Goal: Task Accomplishment & Management: Manage account settings

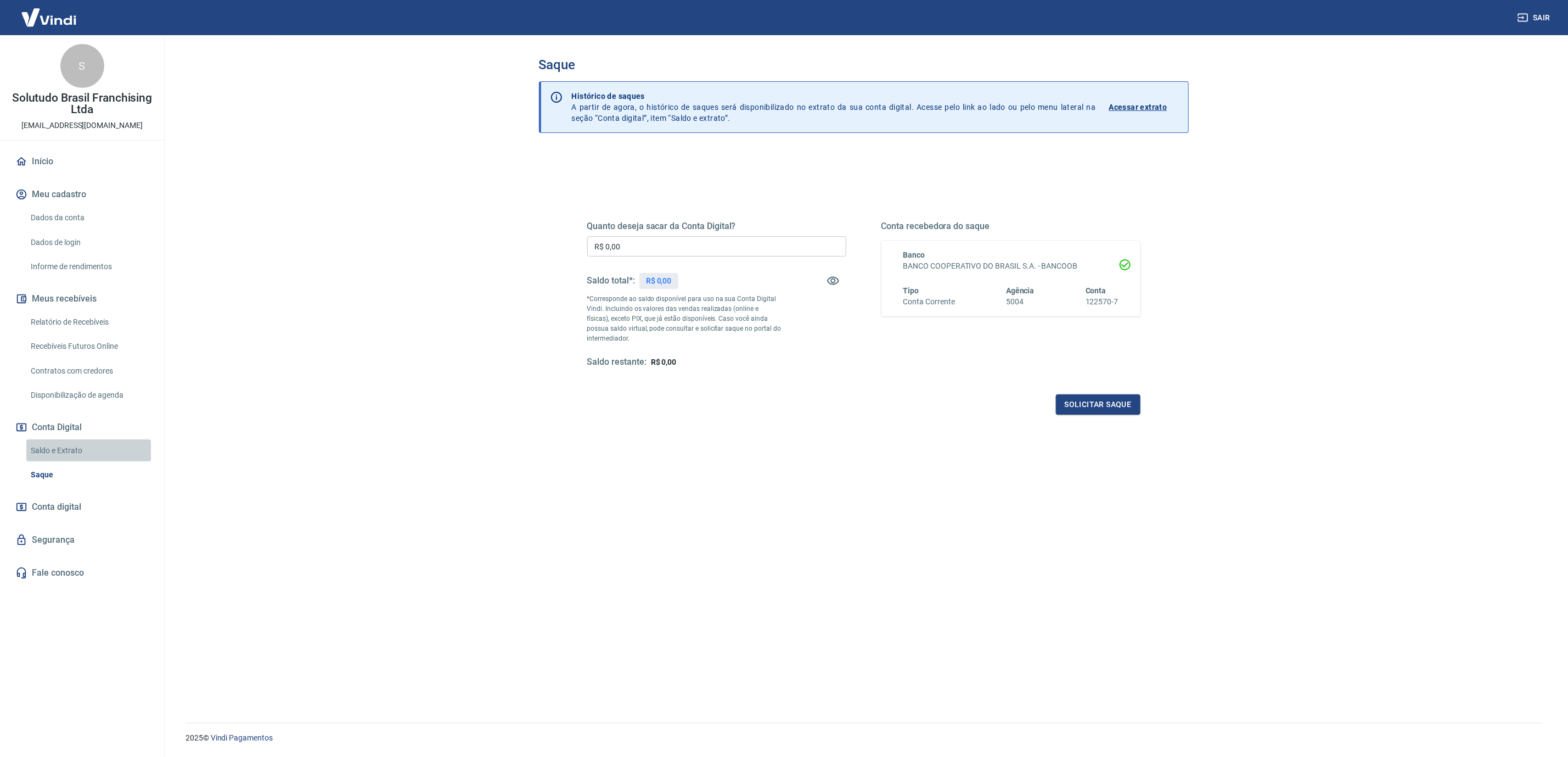
click at [60, 449] on link "Saldo e Extrato" at bounding box center [88, 451] width 125 height 23
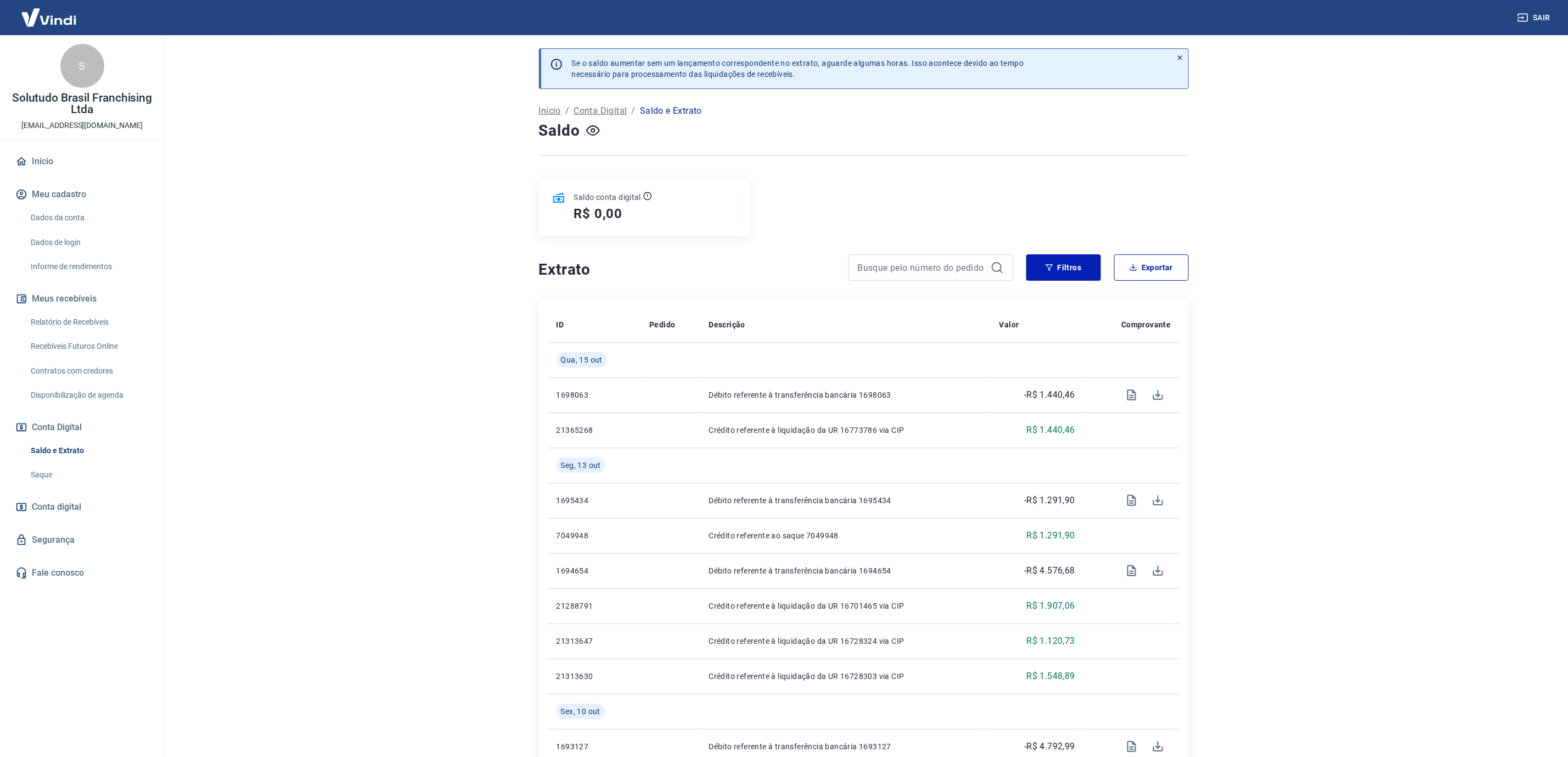
click at [52, 471] on link "Saque" at bounding box center [88, 475] width 125 height 23
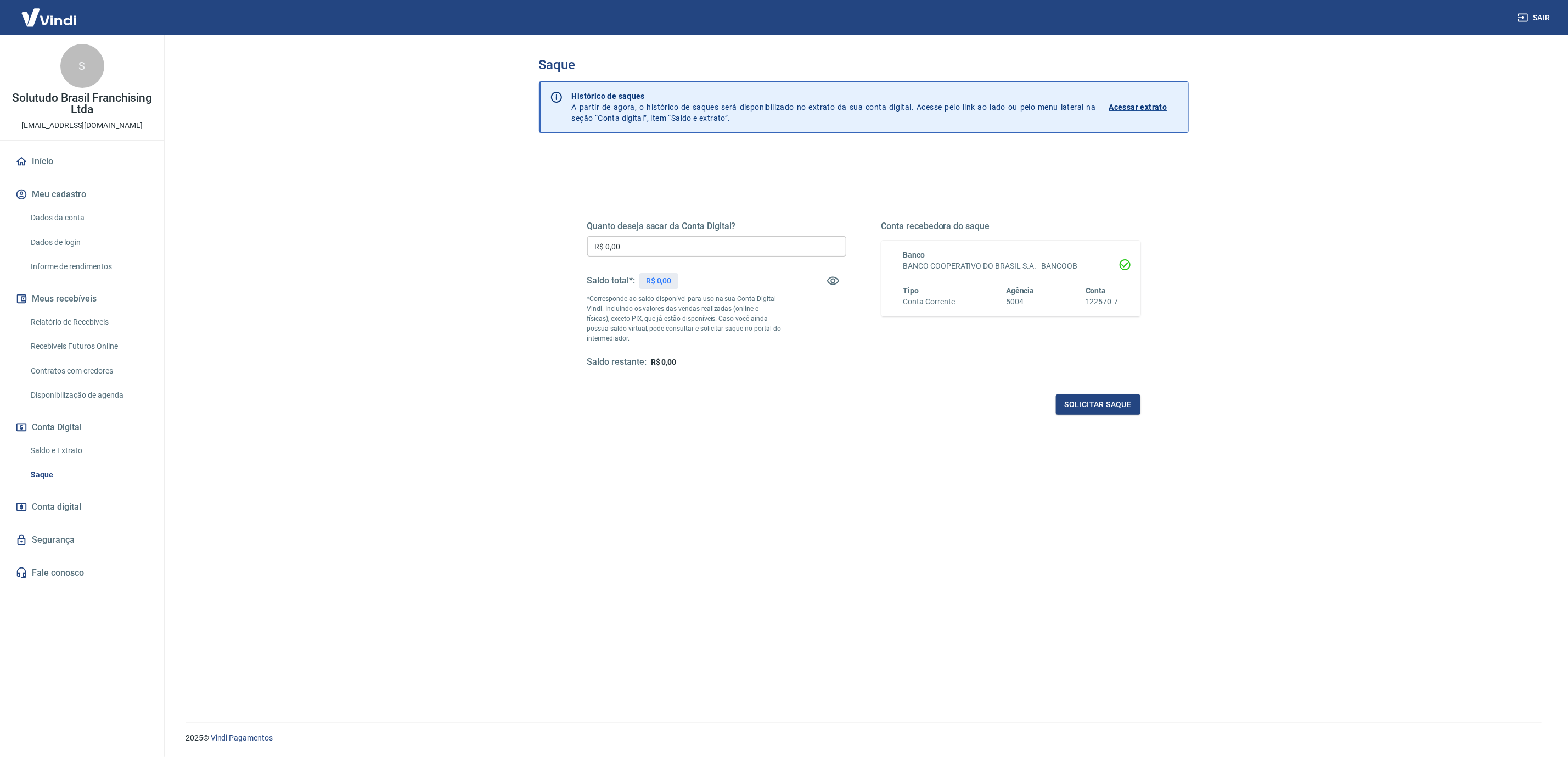
click at [674, 239] on input "R$ 0,00" at bounding box center [717, 246] width 259 height 20
click at [63, 441] on link "Saldo e Extrato" at bounding box center [88, 451] width 125 height 23
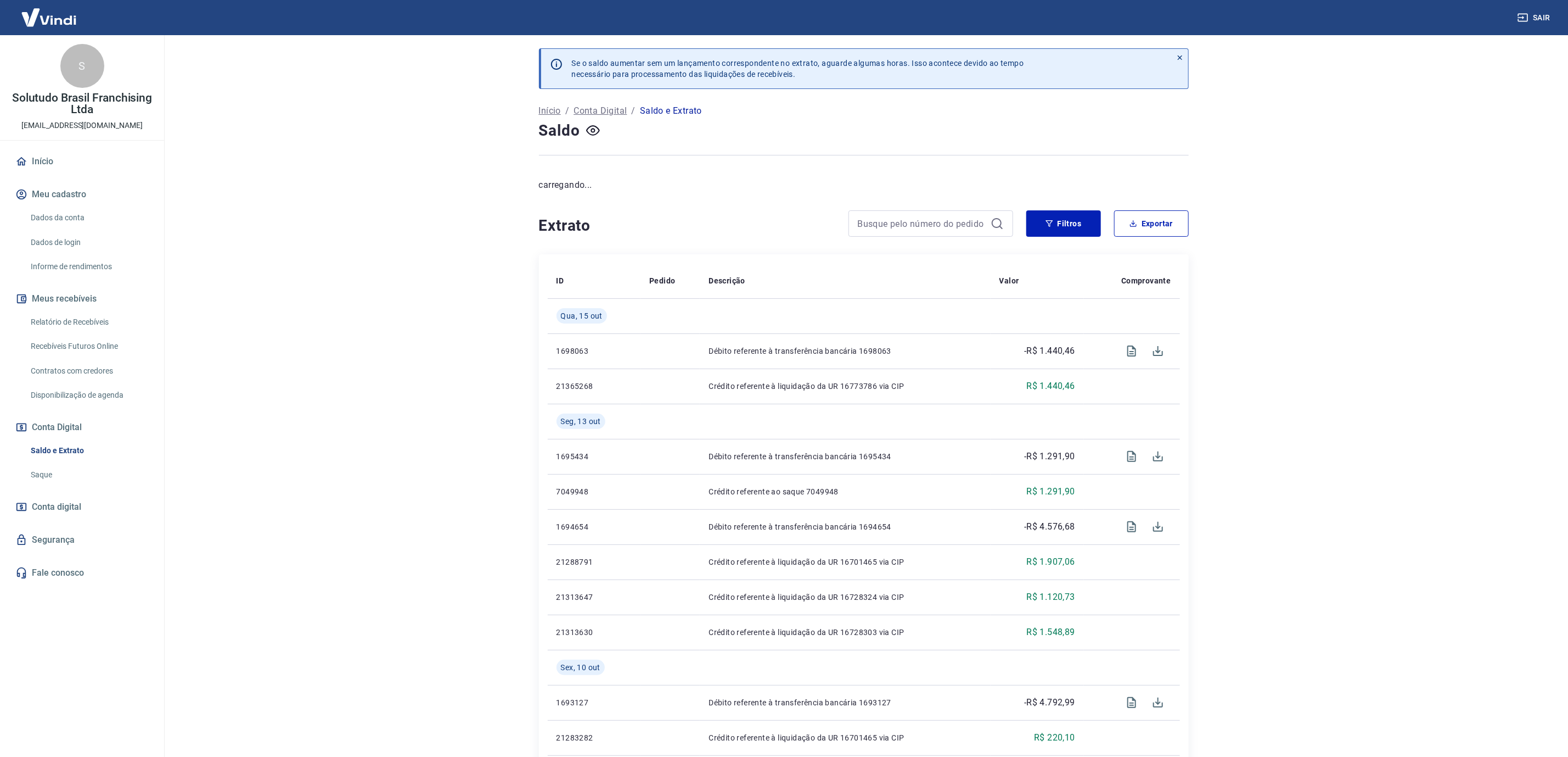
click at [61, 472] on link "Saque" at bounding box center [88, 475] width 125 height 23
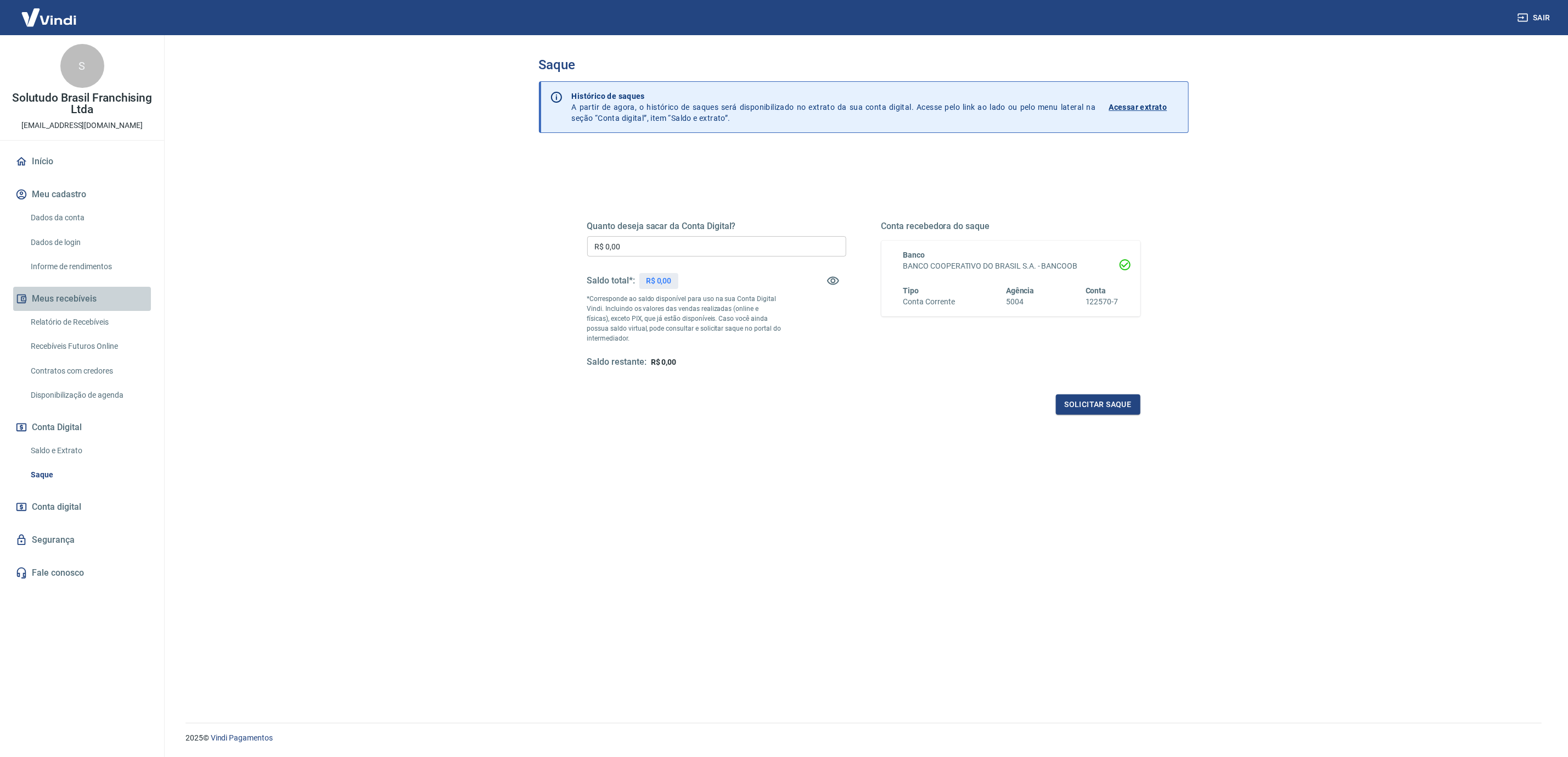
click at [97, 309] on button "Meus recebíveis" at bounding box center [82, 298] width 138 height 24
click at [106, 315] on link "Relatório de Recebíveis" at bounding box center [88, 322] width 125 height 23
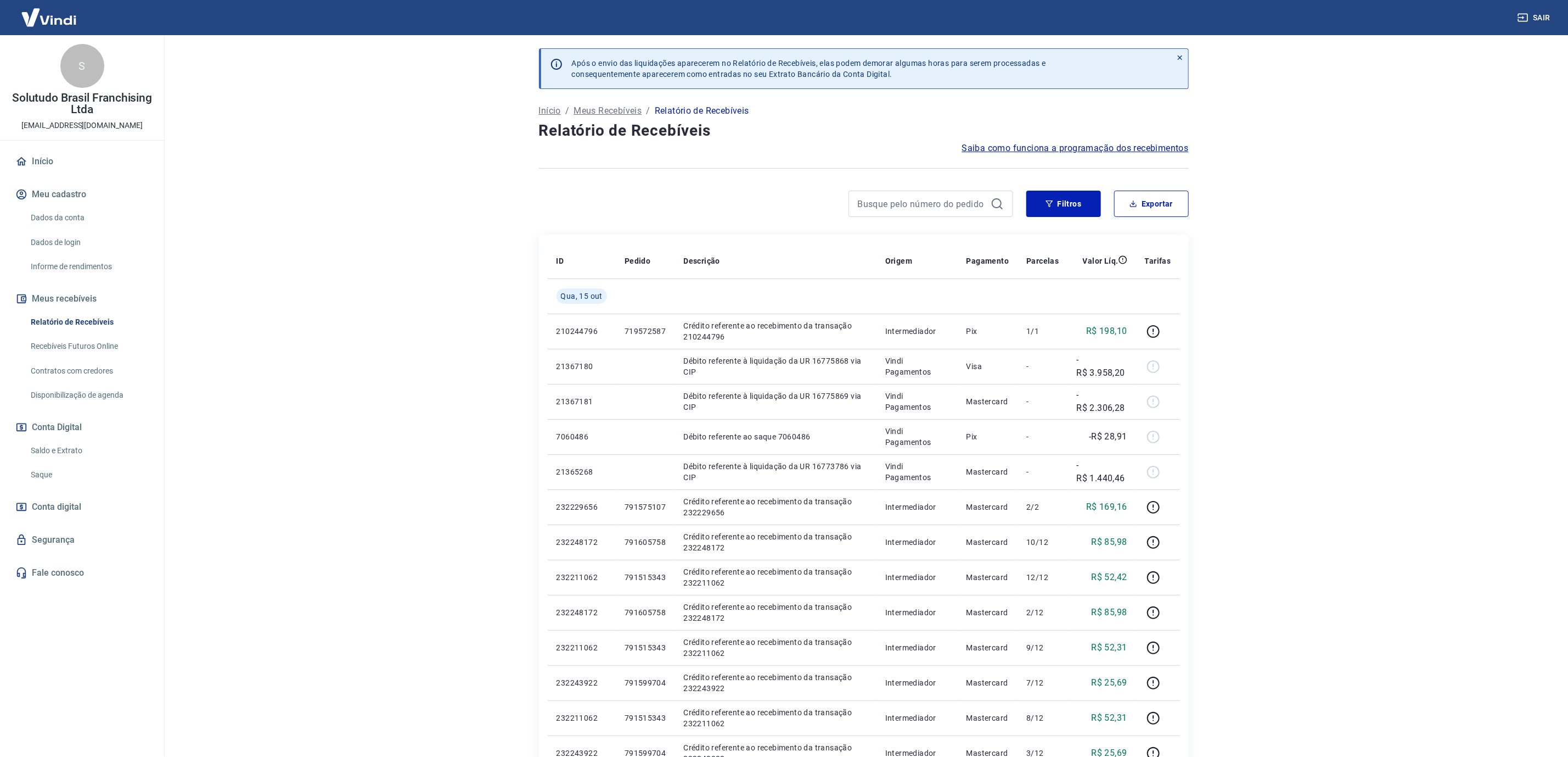
click at [70, 483] on link "Saque" at bounding box center [88, 475] width 125 height 23
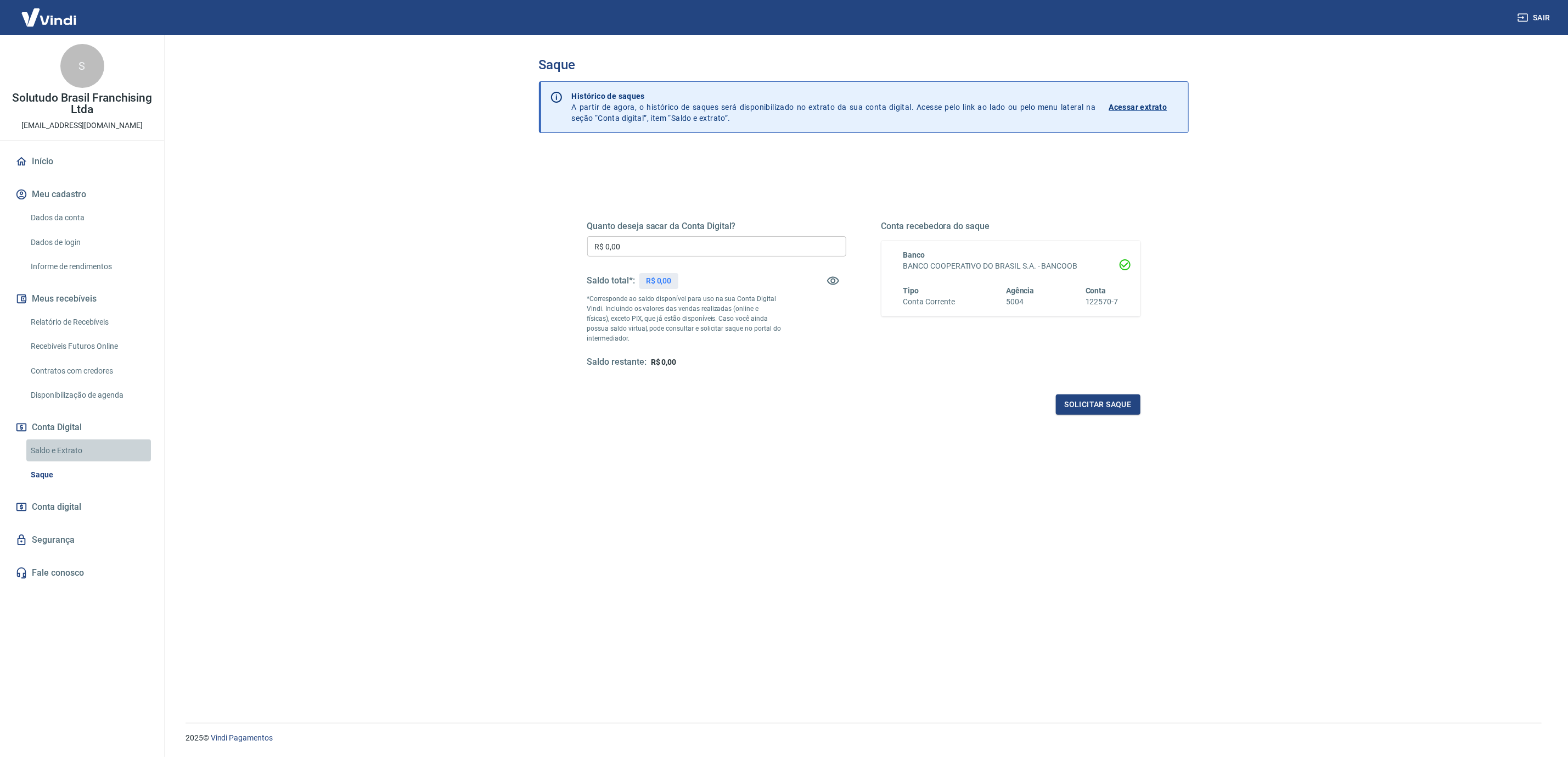
click at [65, 450] on link "Saldo e Extrato" at bounding box center [88, 451] width 125 height 23
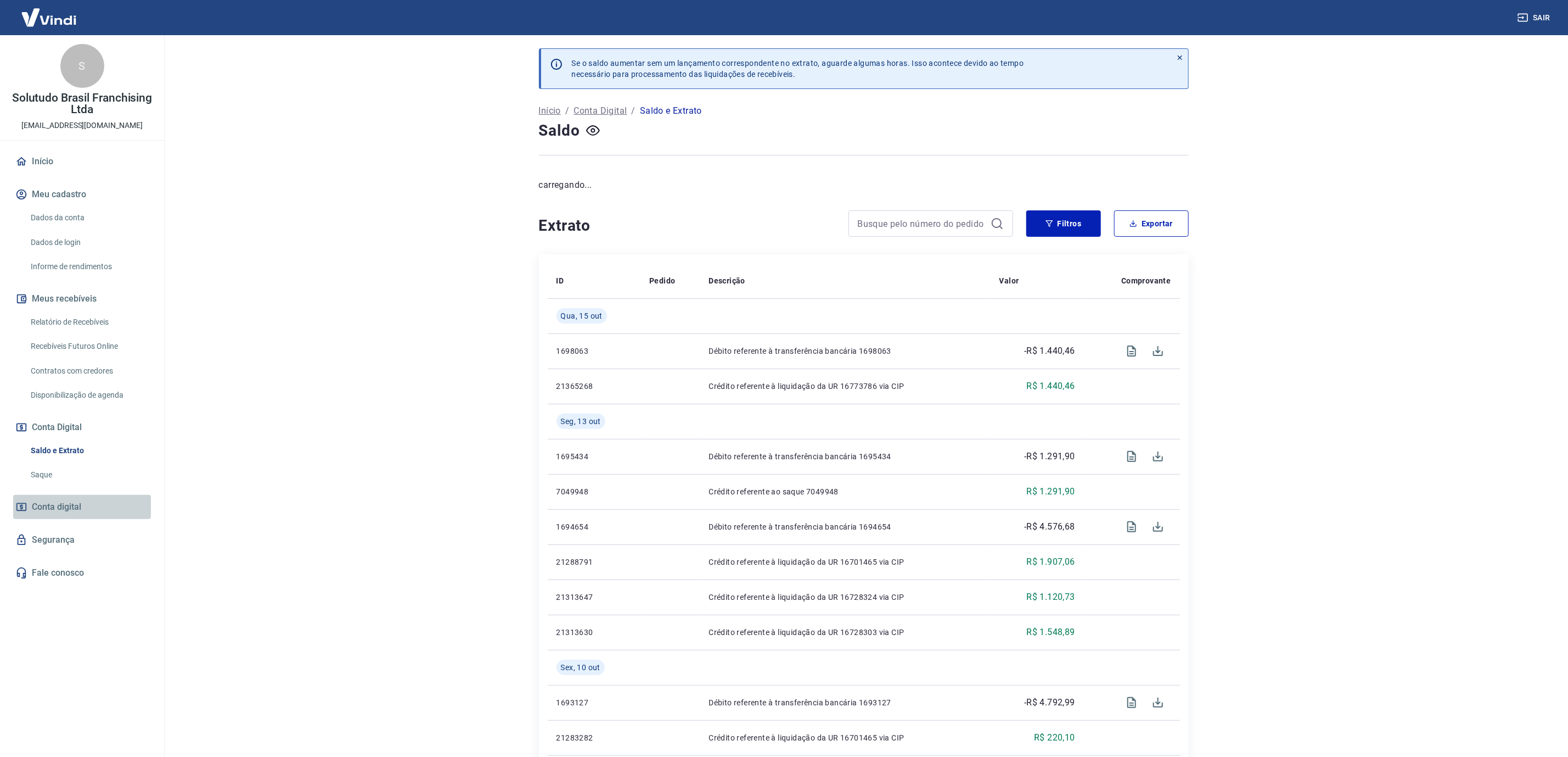
click at [68, 507] on span "Conta digital" at bounding box center [56, 507] width 49 height 15
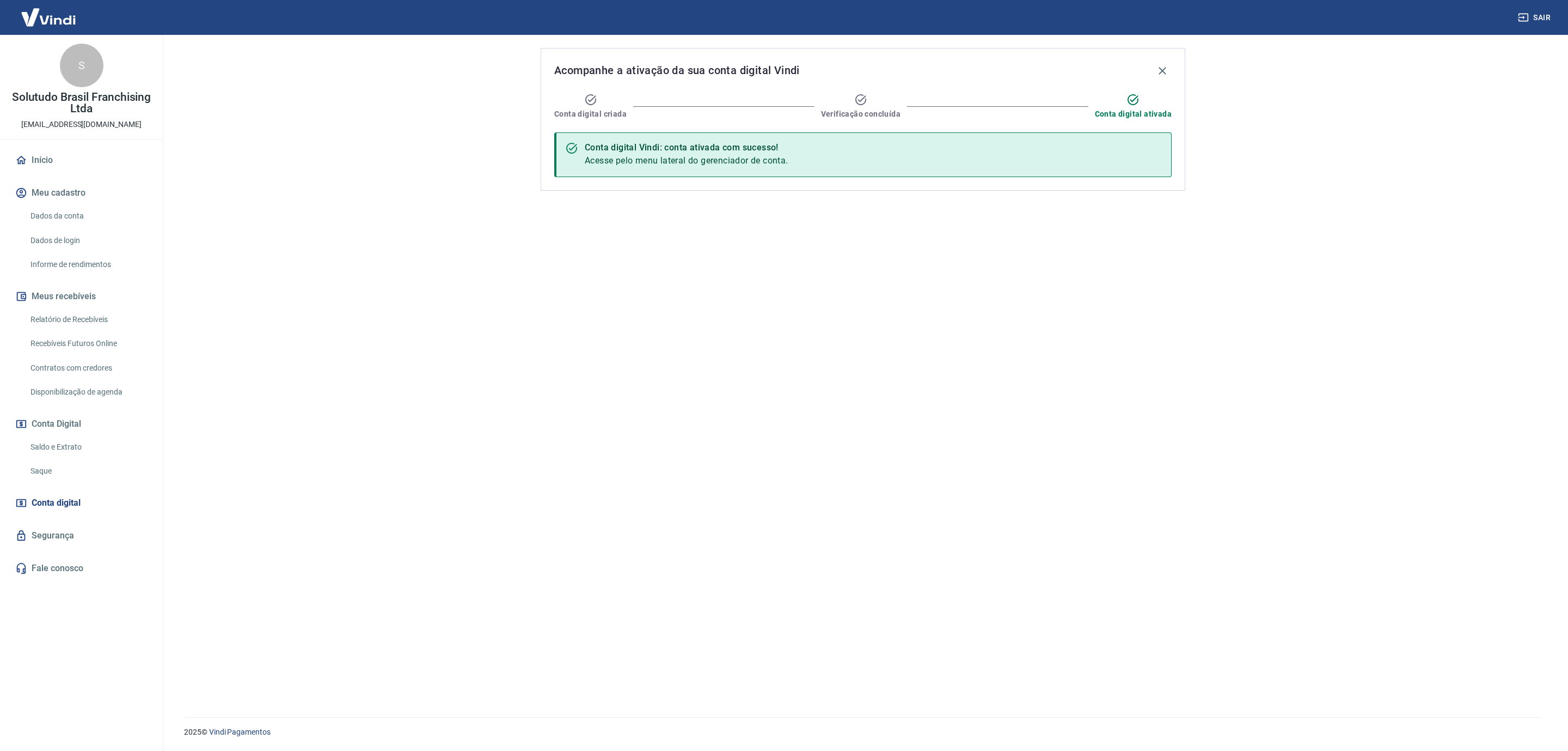
click at [67, 501] on span "Conta digital" at bounding box center [56, 502] width 49 height 15
click at [77, 471] on link "Saque" at bounding box center [88, 471] width 124 height 23
click at [82, 466] on link "Saque" at bounding box center [88, 471] width 124 height 23
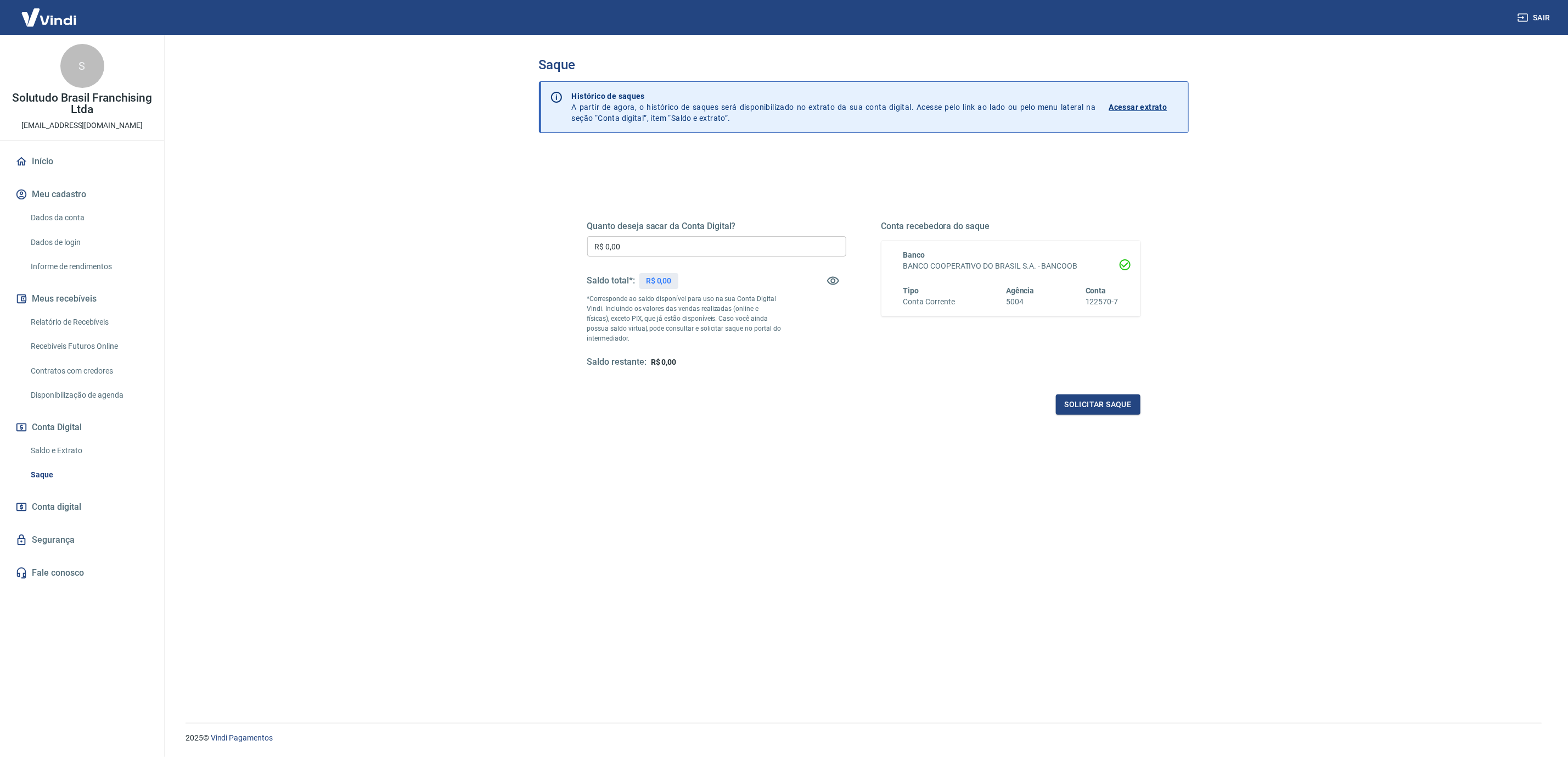
click at [80, 435] on button "Conta Digital" at bounding box center [82, 427] width 138 height 24
click at [65, 451] on link "Saldo e Extrato" at bounding box center [88, 451] width 125 height 23
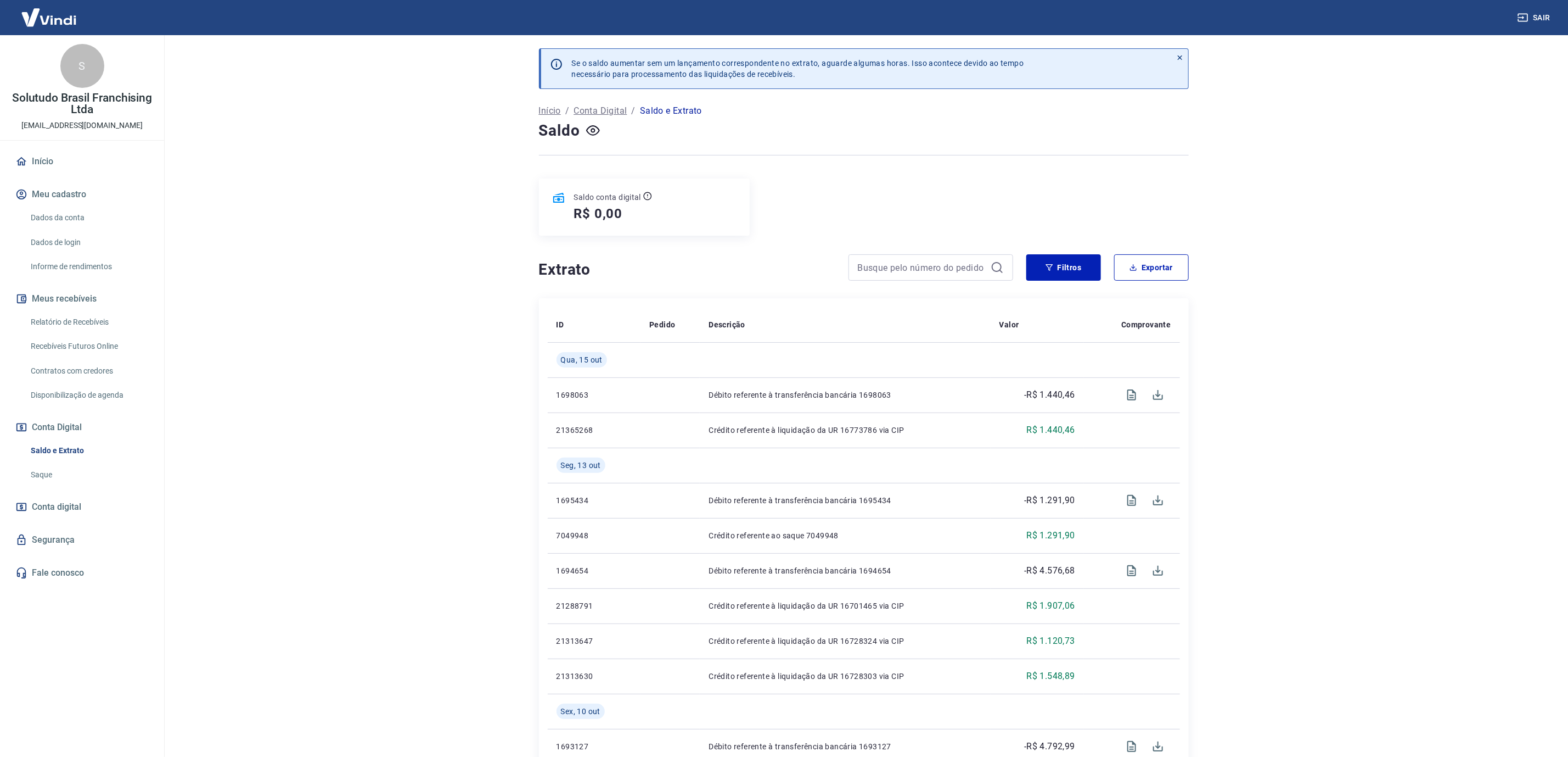
click at [66, 478] on link "Saque" at bounding box center [88, 475] width 125 height 23
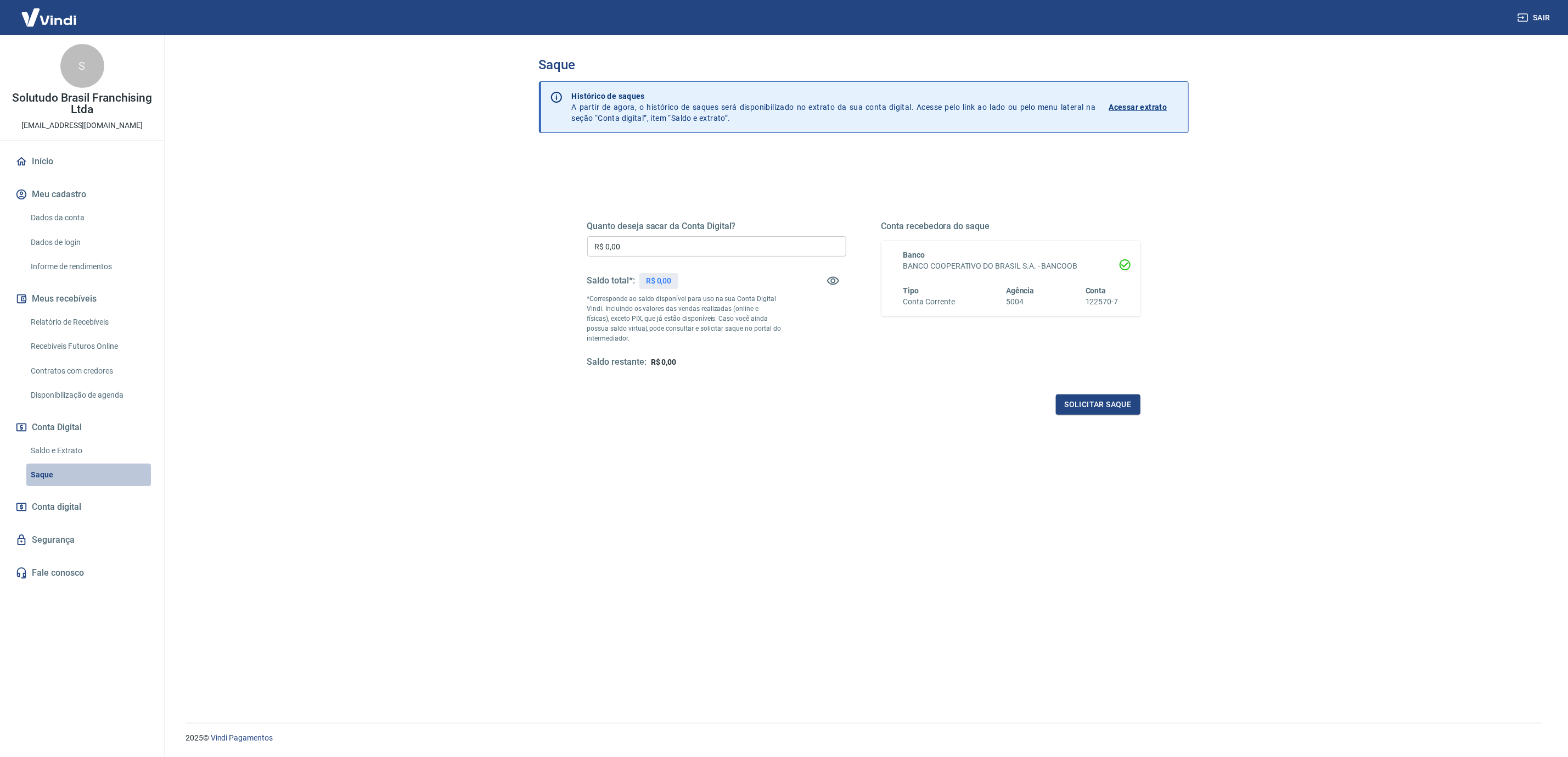
click at [66, 478] on link "Saque" at bounding box center [88, 475] width 125 height 23
click at [84, 454] on link "Saldo e Extrato" at bounding box center [88, 451] width 125 height 23
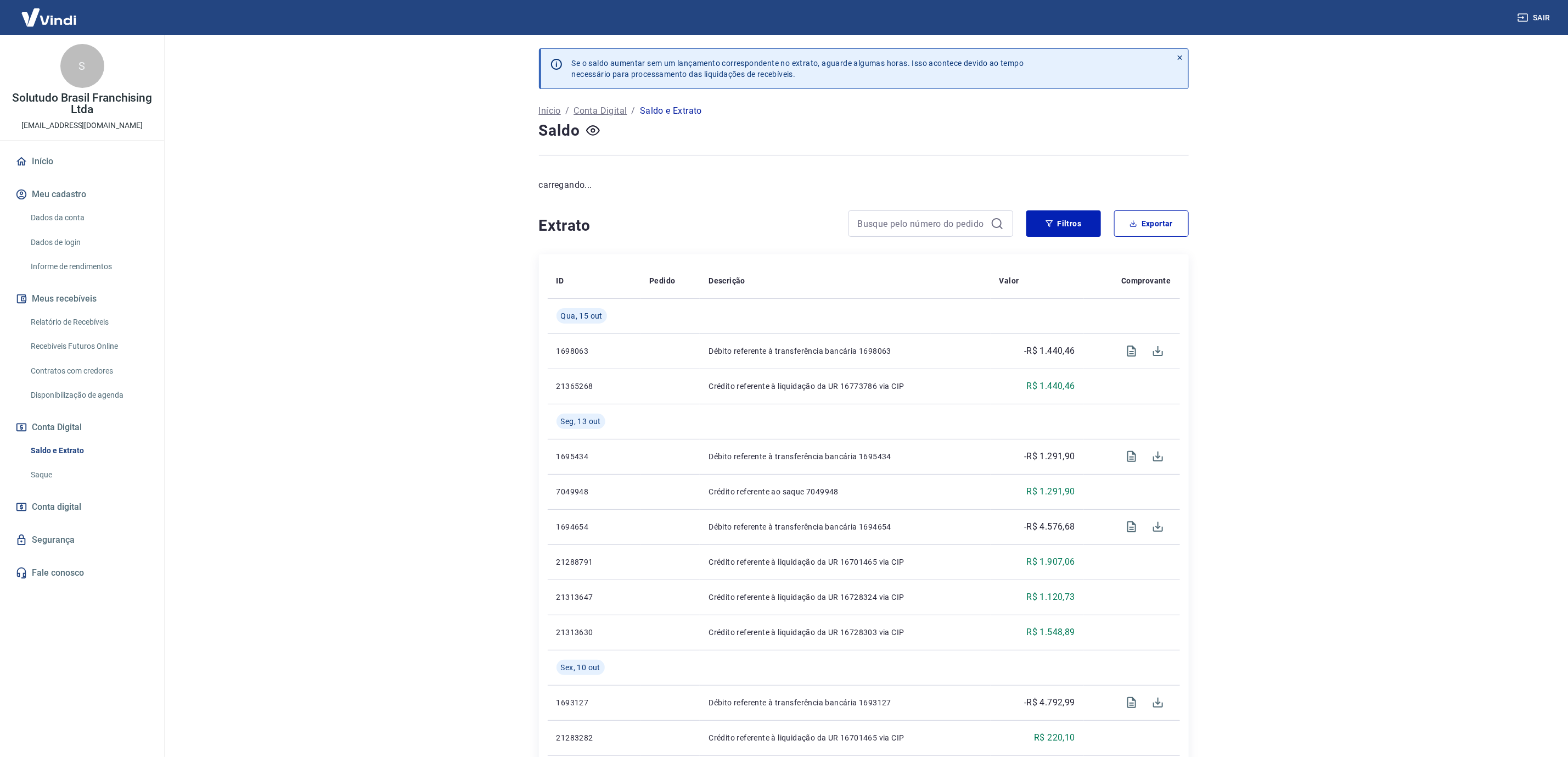
click at [83, 473] on link "Saque" at bounding box center [88, 475] width 125 height 23
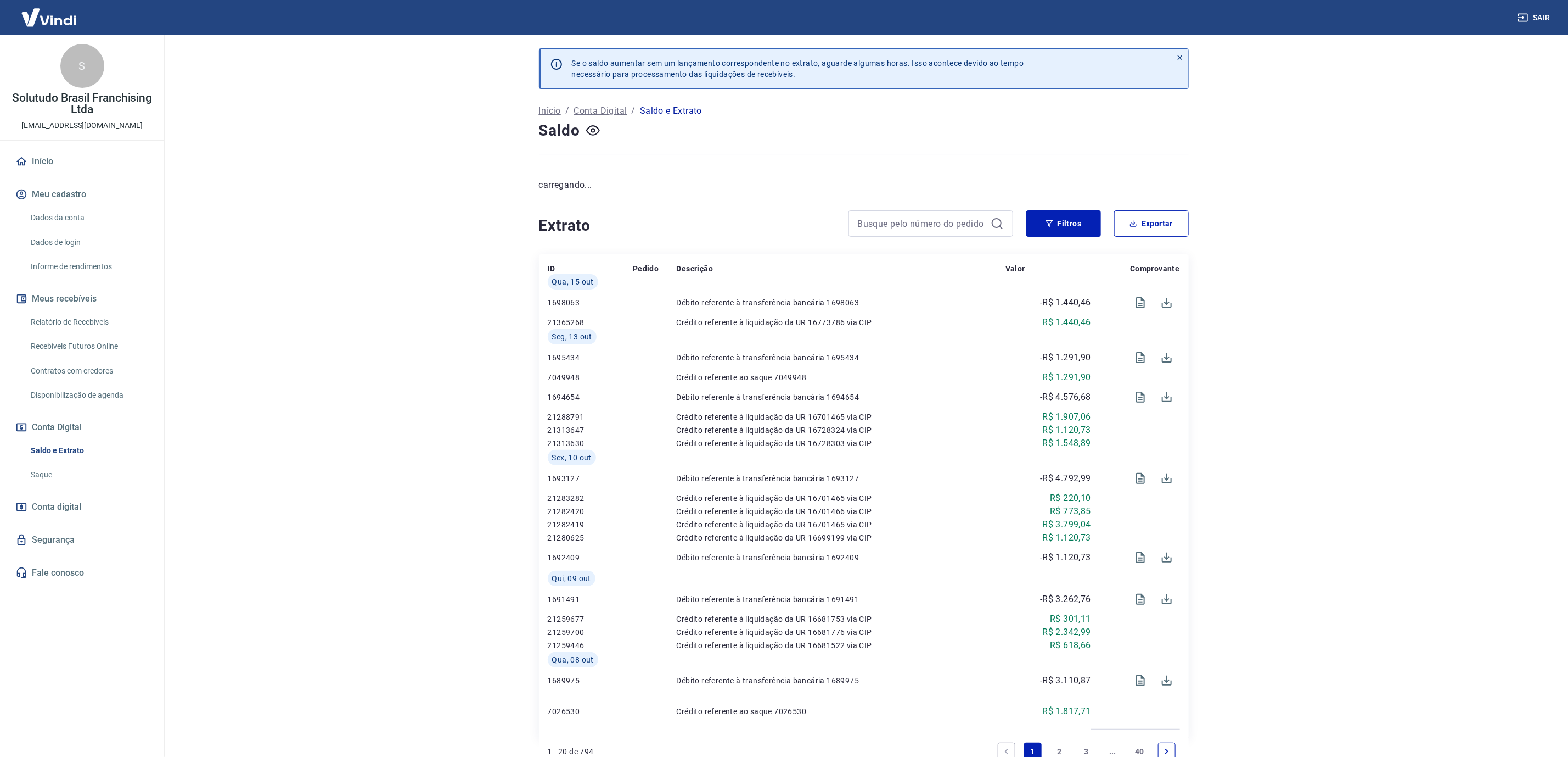
click at [83, 473] on link "Saque" at bounding box center [88, 475] width 125 height 23
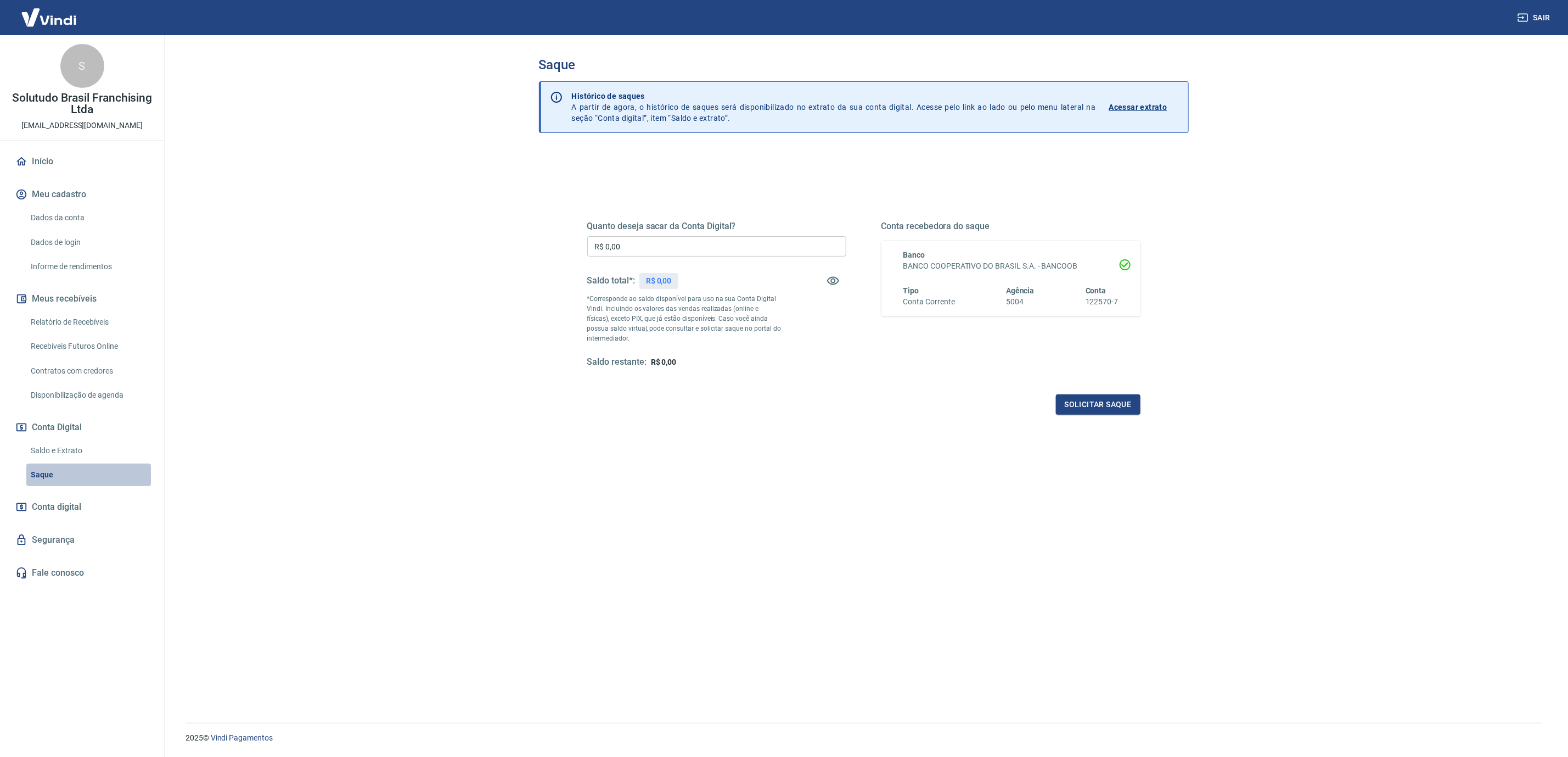
click at [96, 478] on link "Saque" at bounding box center [88, 475] width 125 height 23
click at [102, 455] on link "Saldo e Extrato" at bounding box center [88, 451] width 125 height 23
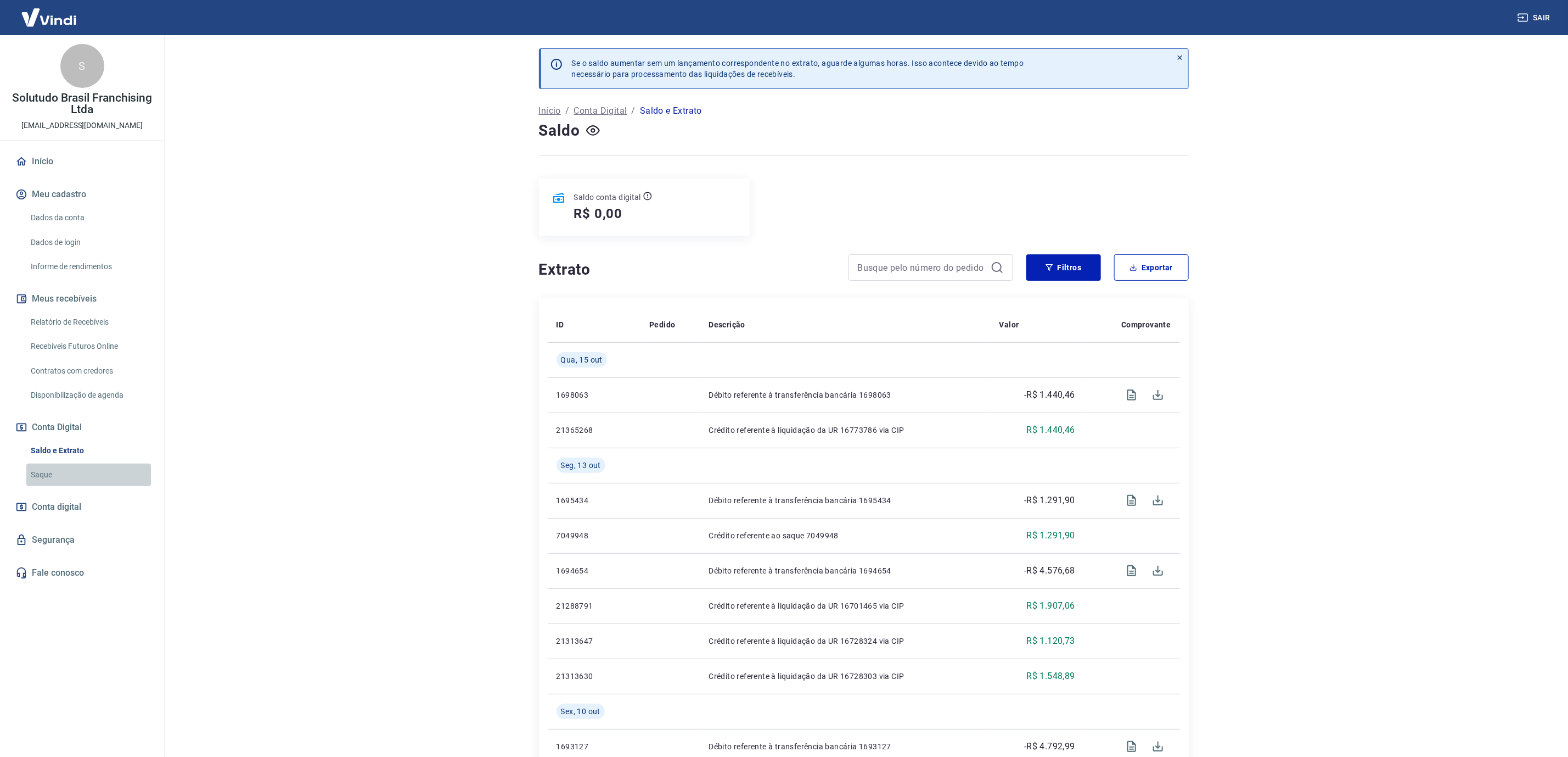
click at [107, 483] on link "Saque" at bounding box center [88, 475] width 125 height 23
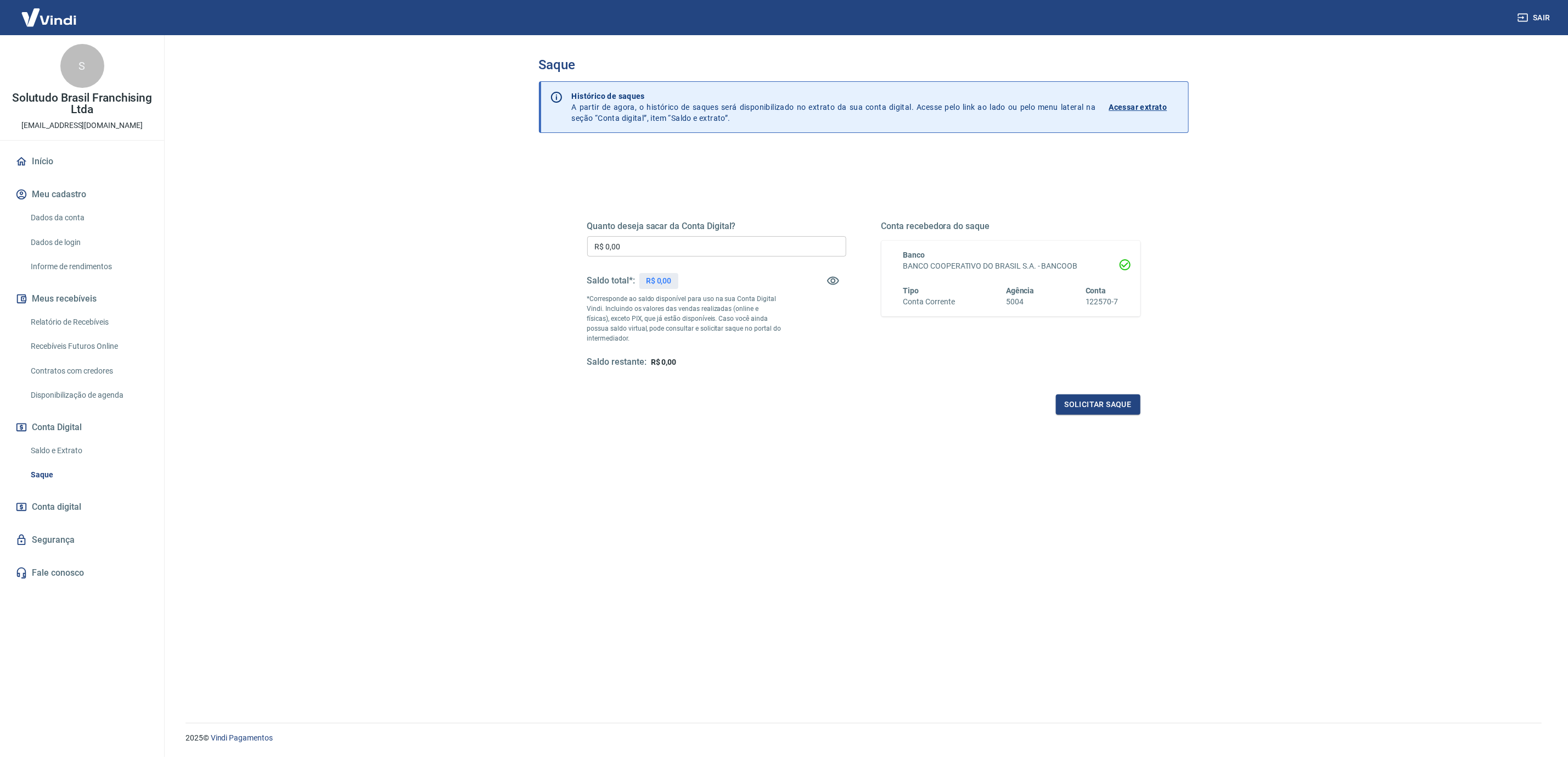
click at [80, 442] on link "Saldo e Extrato" at bounding box center [88, 451] width 125 height 23
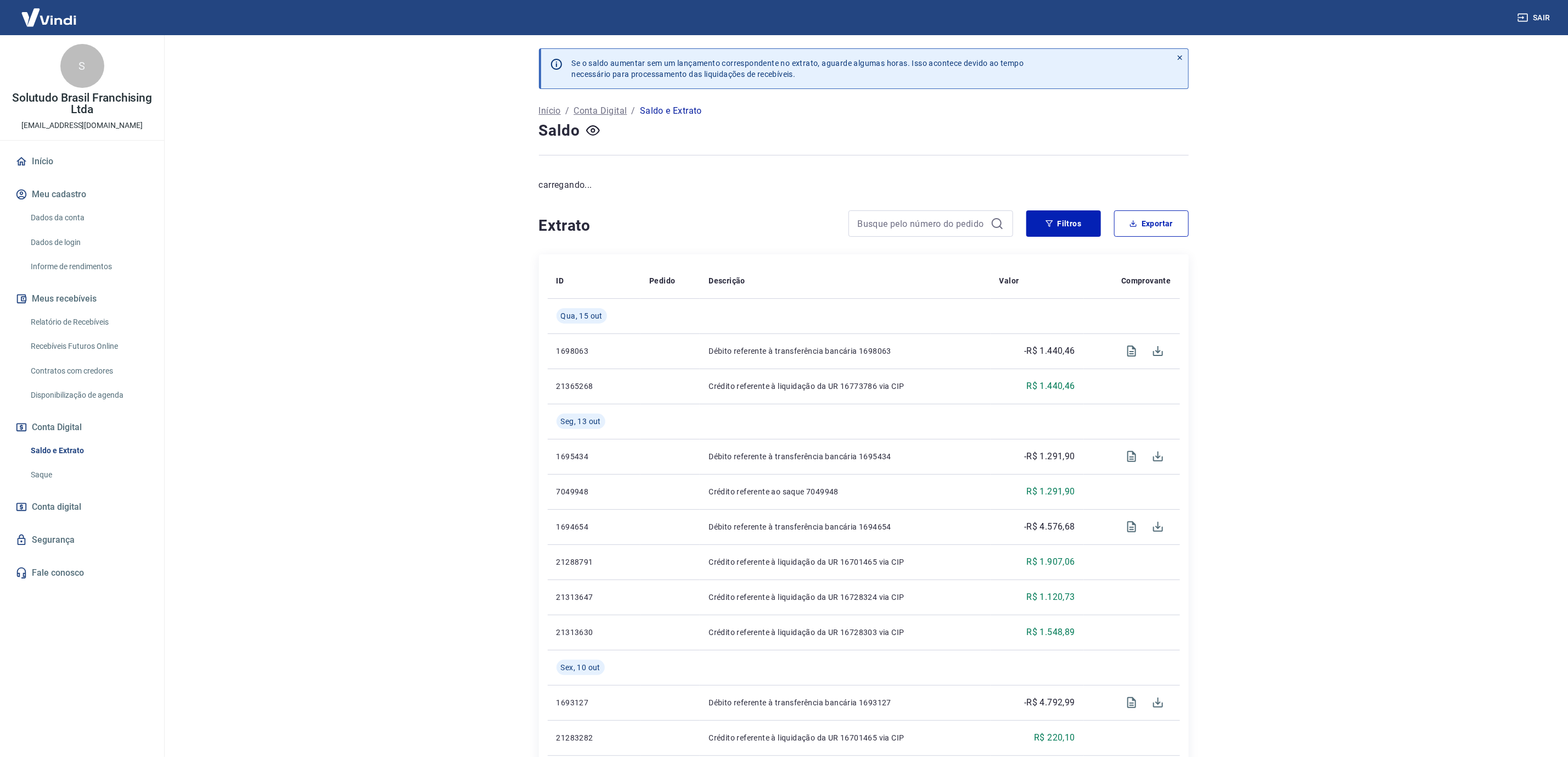
click at [80, 470] on link "Saque" at bounding box center [88, 475] width 125 height 23
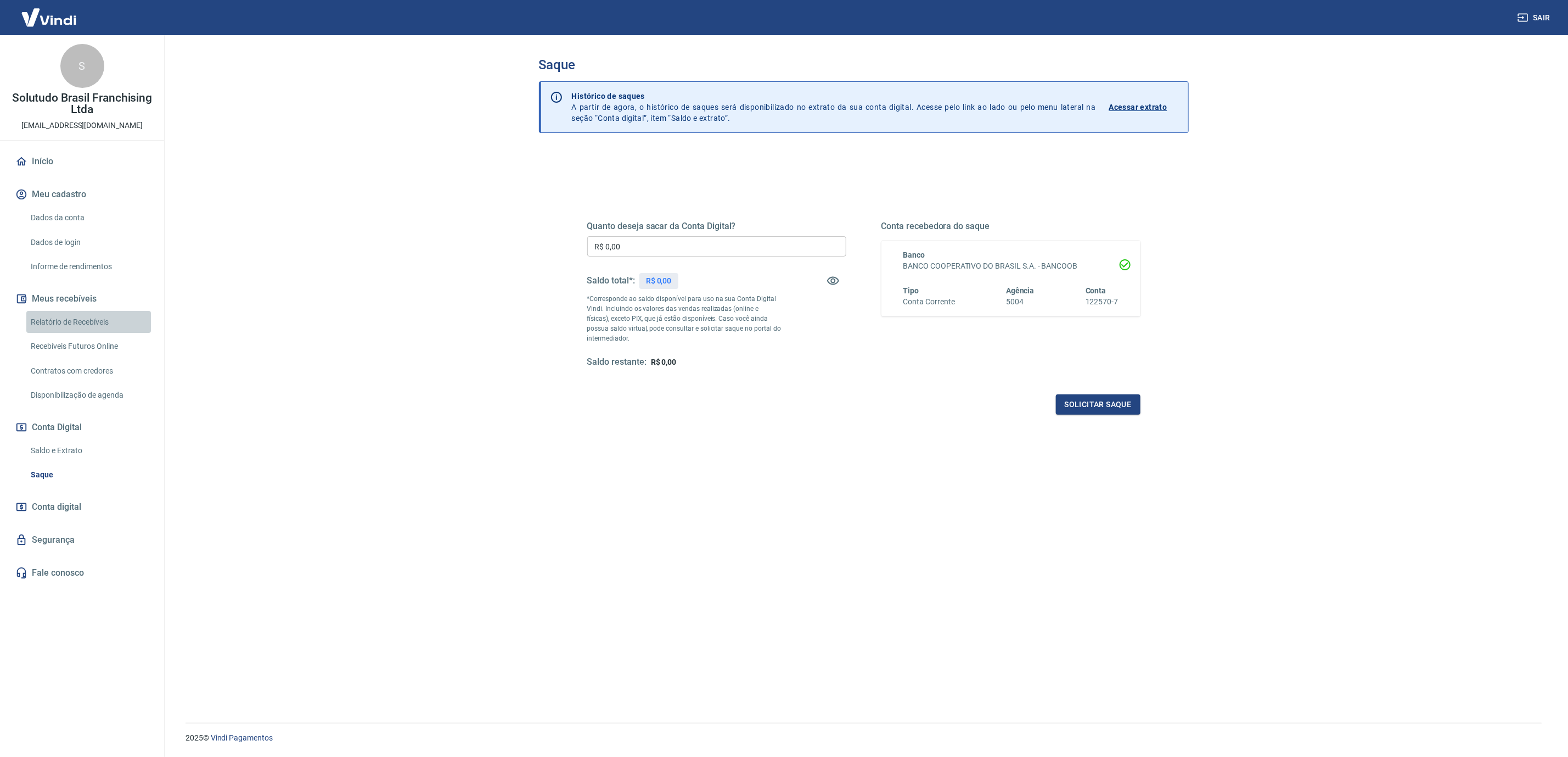
click at [93, 319] on link "Relatório de Recebíveis" at bounding box center [88, 322] width 125 height 23
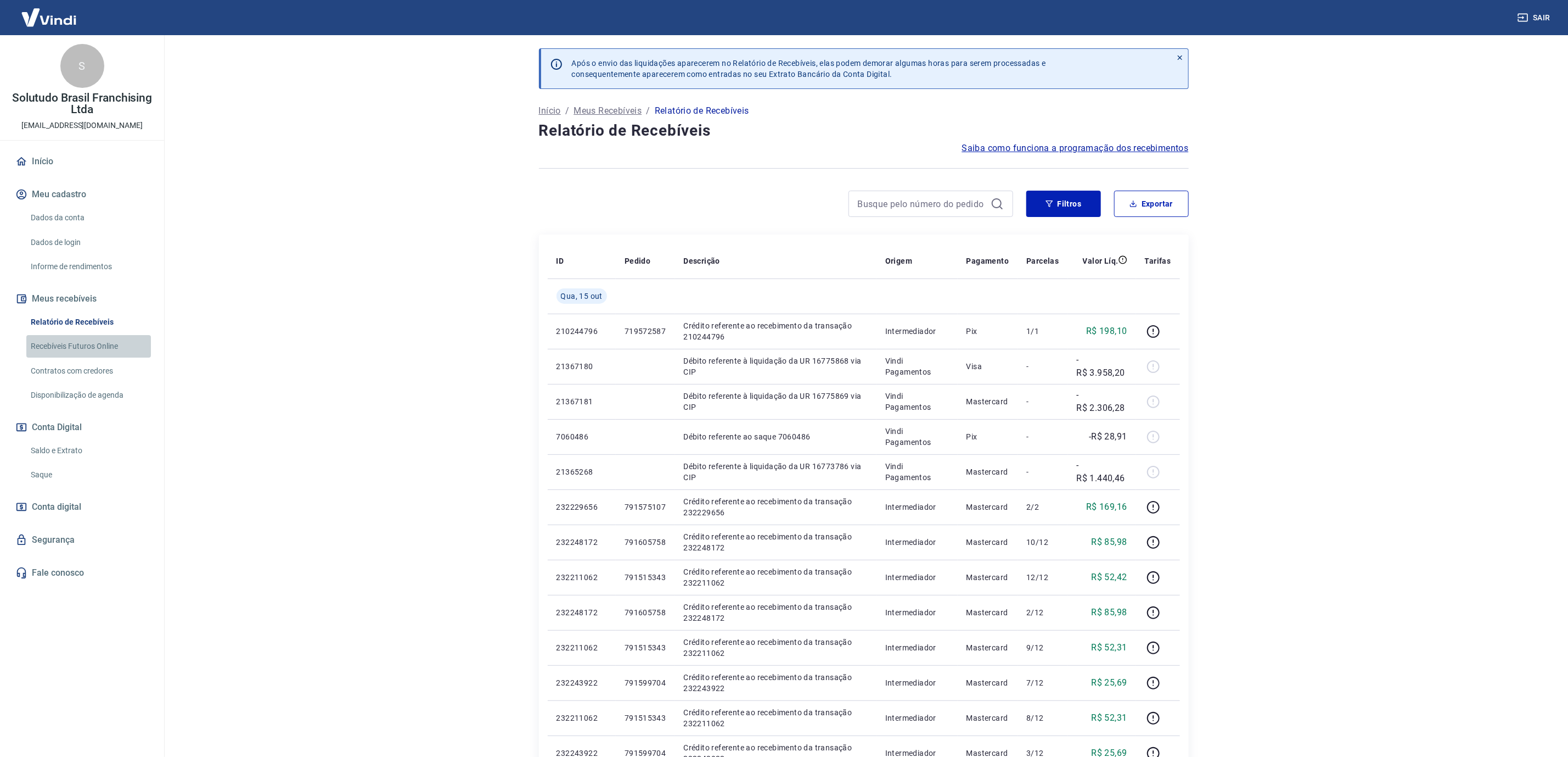
click at [71, 343] on link "Recebíveis Futuros Online" at bounding box center [88, 346] width 125 height 23
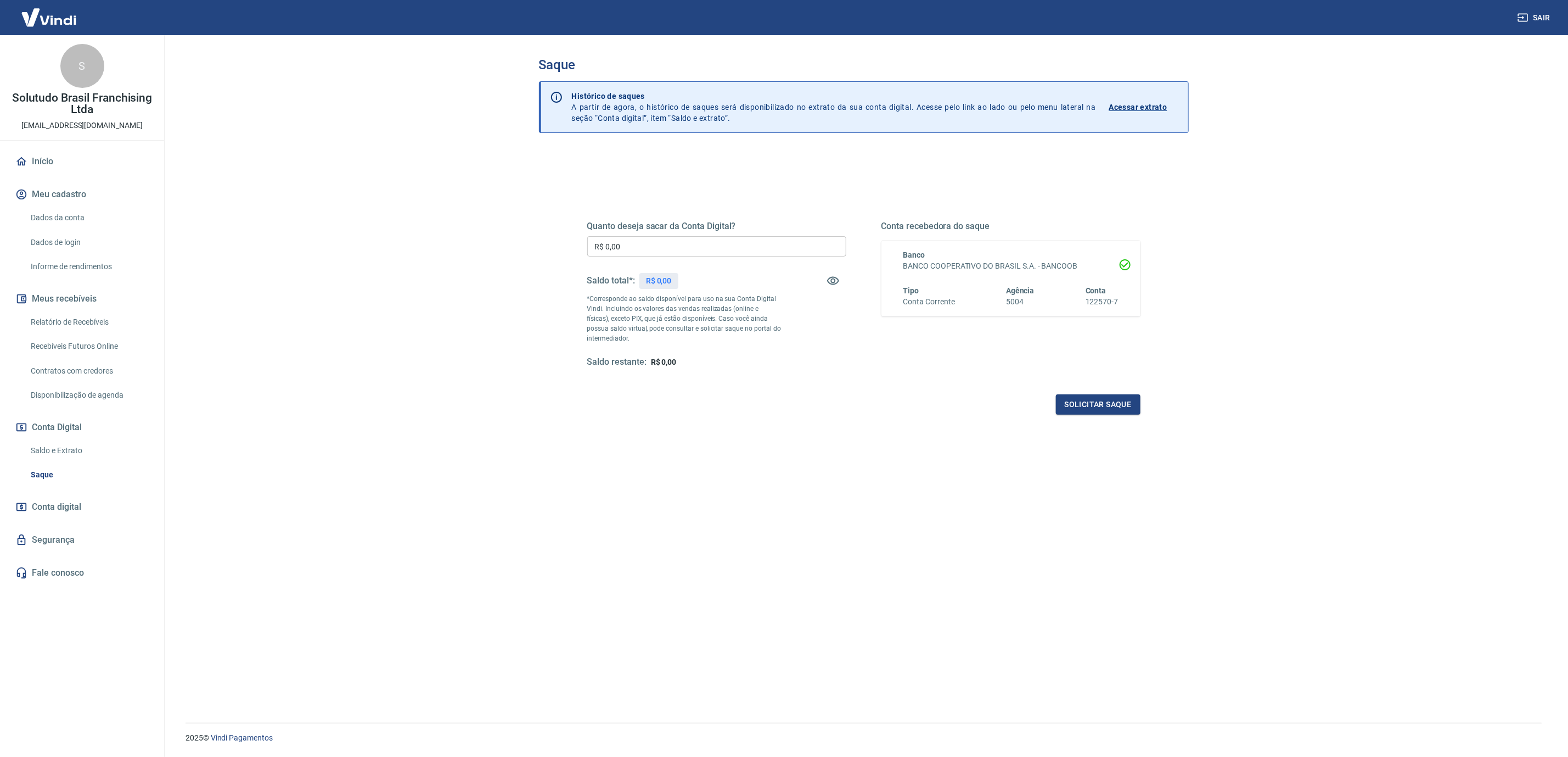
click at [56, 446] on link "Saldo e Extrato" at bounding box center [88, 451] width 125 height 23
